Goal: Task Accomplishment & Management: Manage account settings

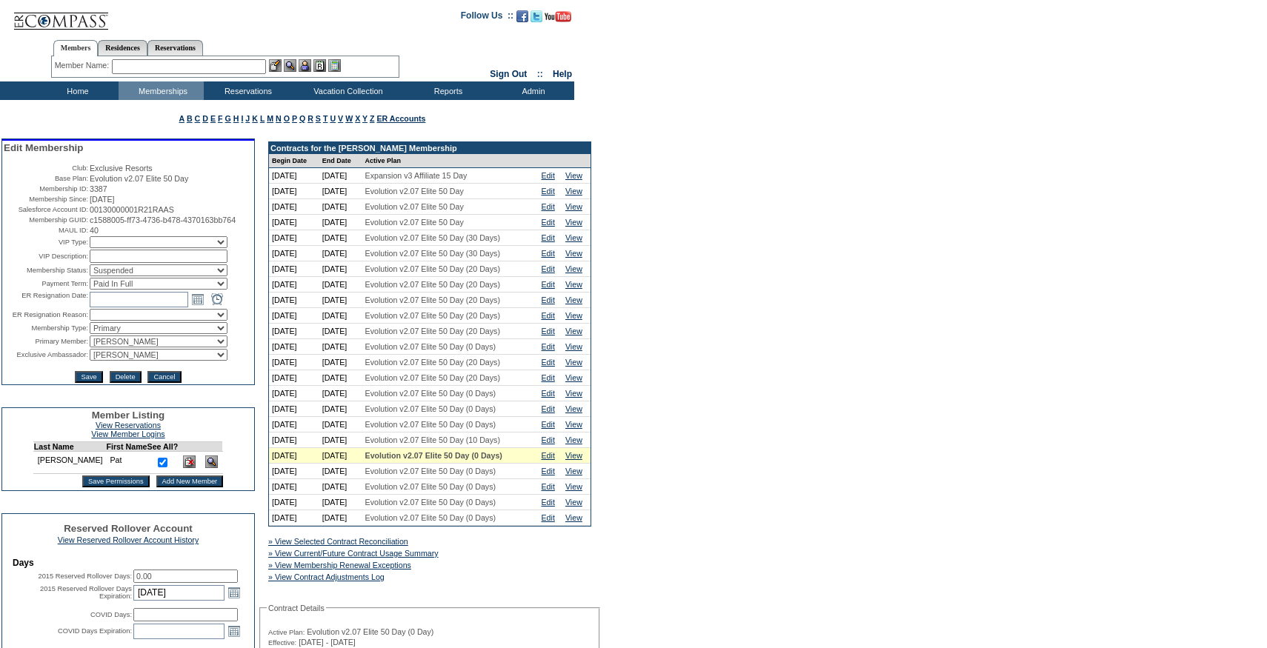
click at [233, 64] on input "text" at bounding box center [189, 66] width 154 height 15
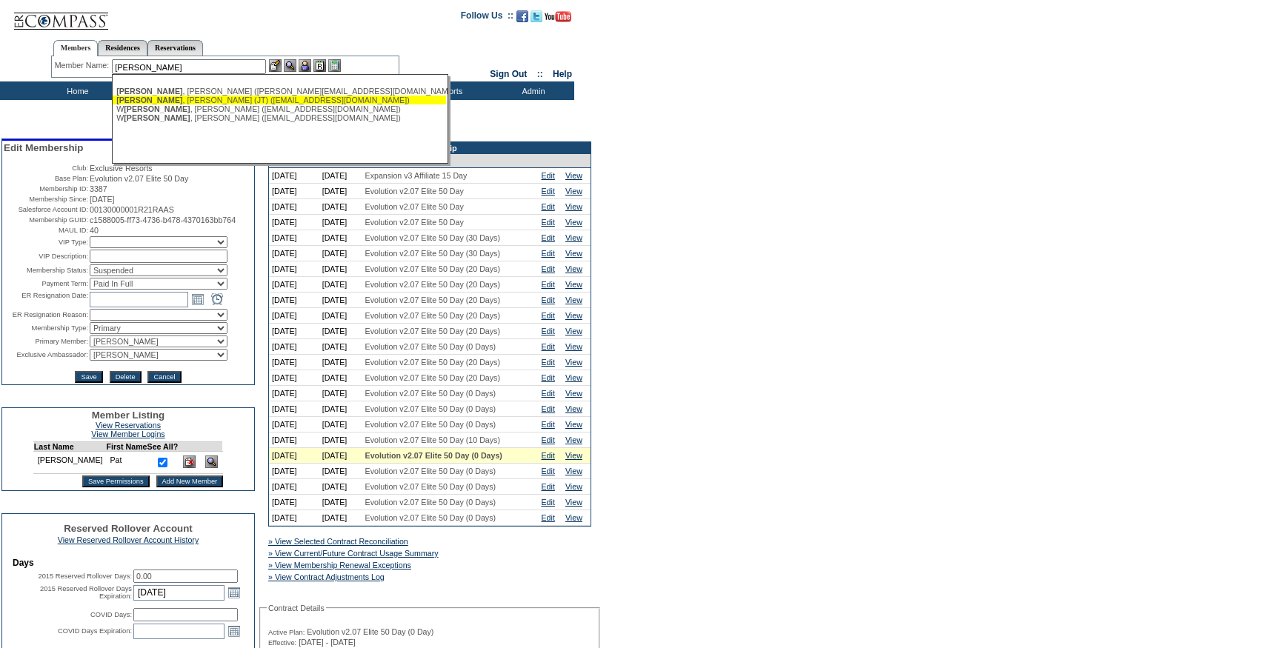
click at [228, 102] on div "Atkins , John (JT) (jta@cyprs.com)" at bounding box center [279, 100] width 326 height 9
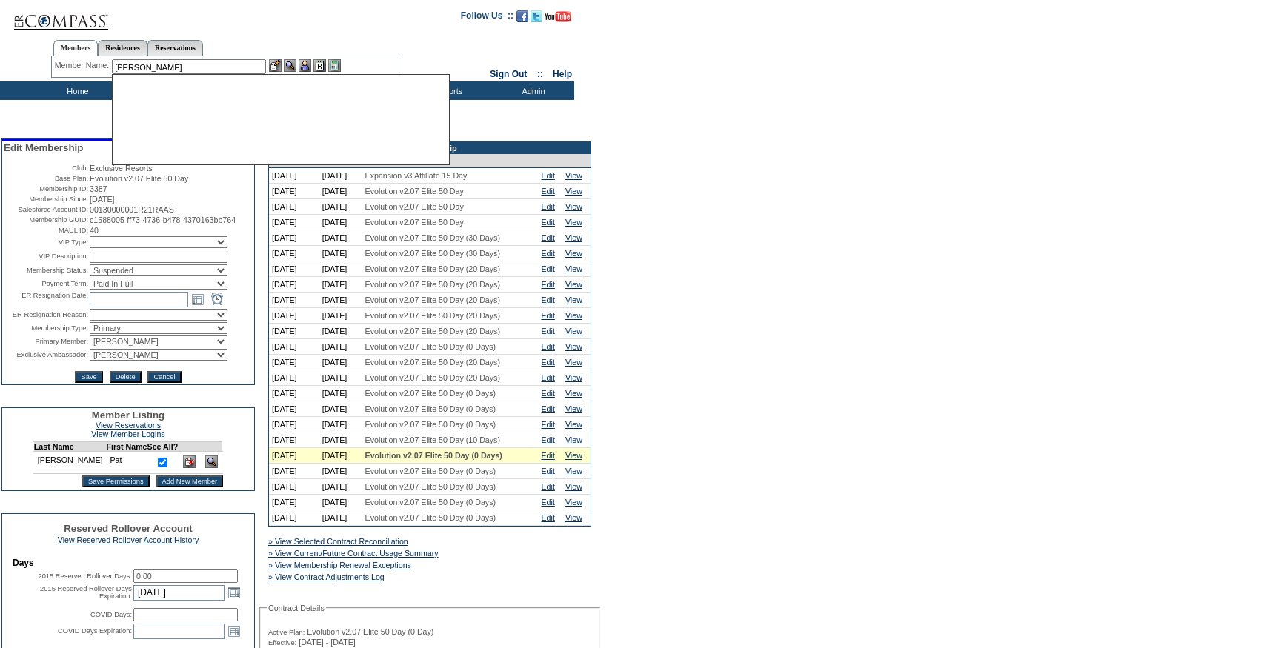
type input "Atkins, John (JT) (jta@cyprs.com)"
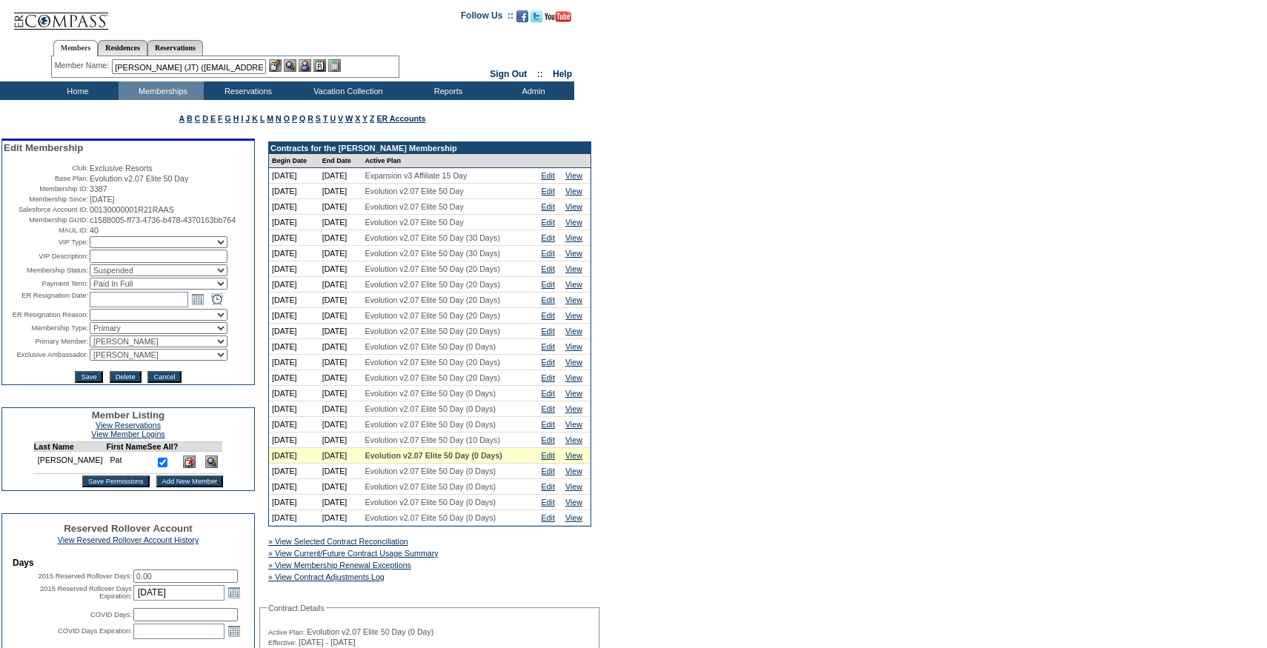
click at [305, 66] on img at bounding box center [305, 65] width 13 height 13
click at [278, 66] on img at bounding box center [275, 65] width 13 height 13
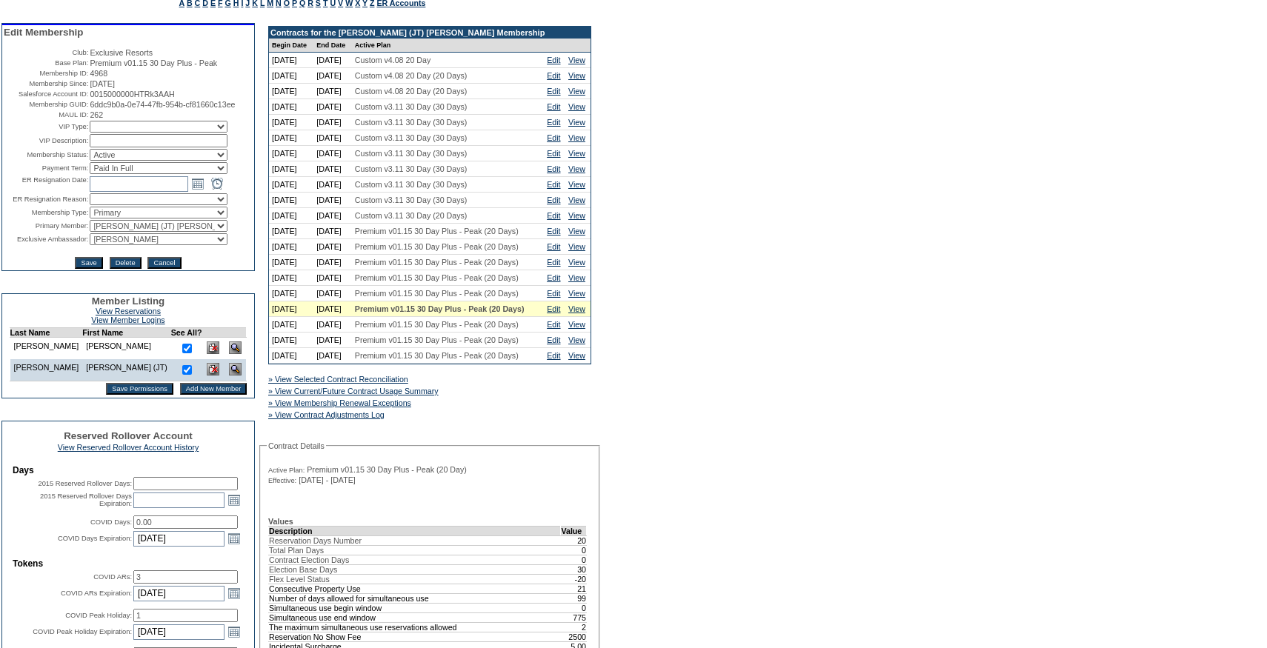
scroll to position [116, 0]
click at [551, 313] on link "Edit" at bounding box center [553, 308] width 13 height 9
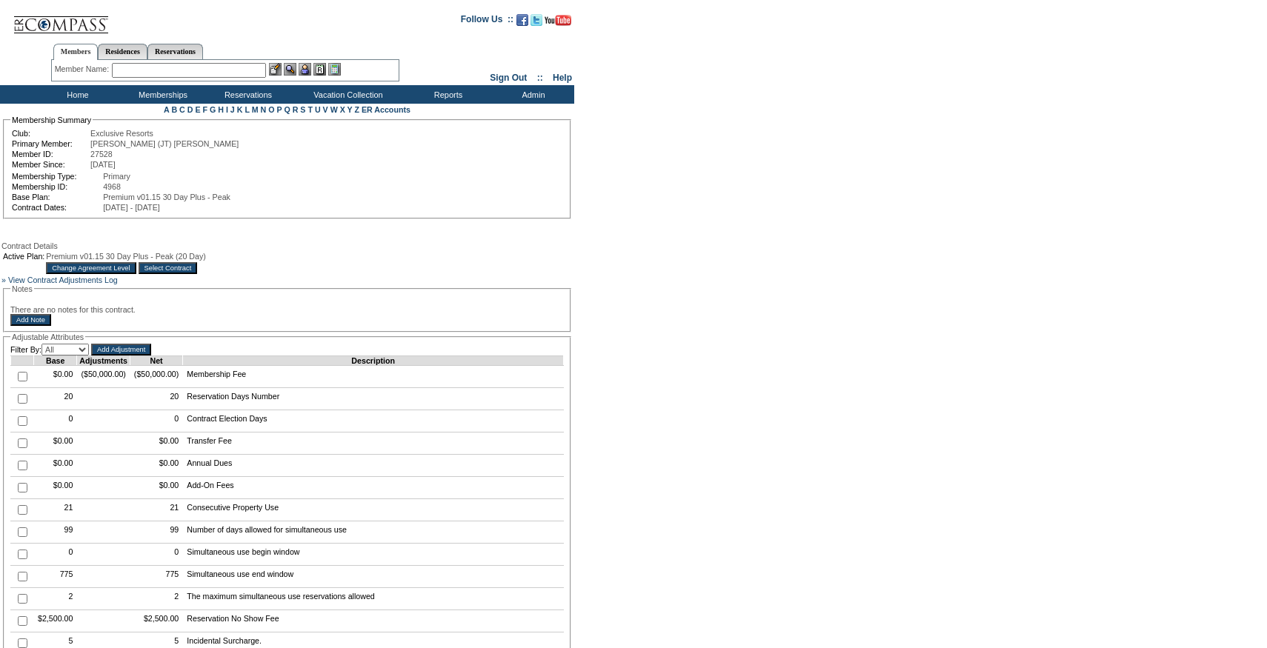
click at [136, 274] on input "Change Agreement Level" at bounding box center [91, 268] width 90 height 12
